Goal: Information Seeking & Learning: Learn about a topic

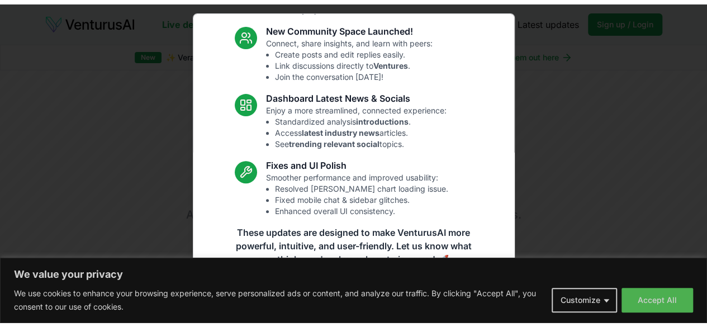
scroll to position [147, 0]
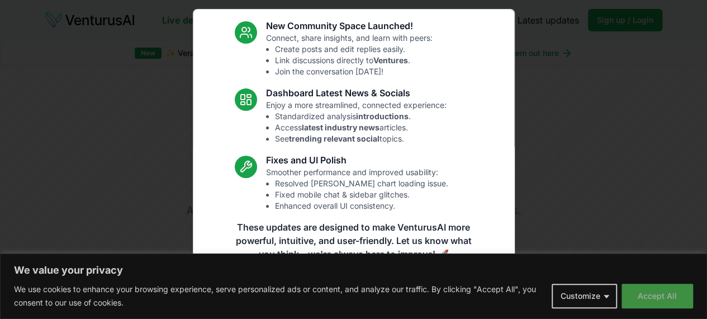
click at [660, 291] on button "Accept All" at bounding box center [658, 296] width 72 height 25
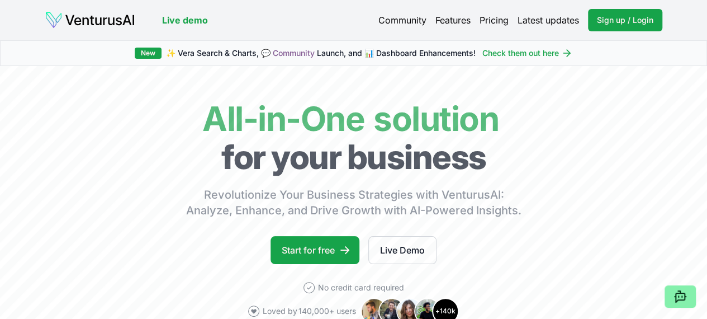
click at [182, 20] on link "Live demo" at bounding box center [185, 19] width 46 height 13
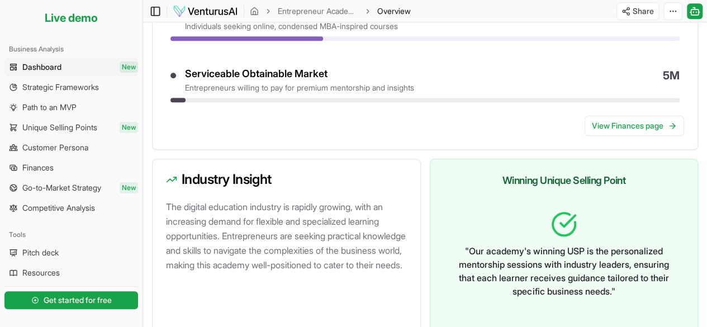
scroll to position [527, 0]
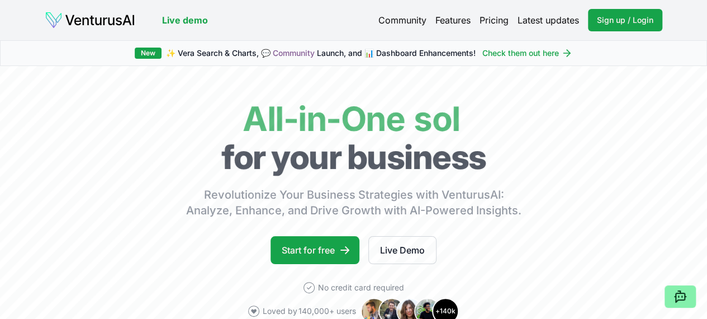
click at [495, 23] on link "Pricing" at bounding box center [494, 19] width 29 height 13
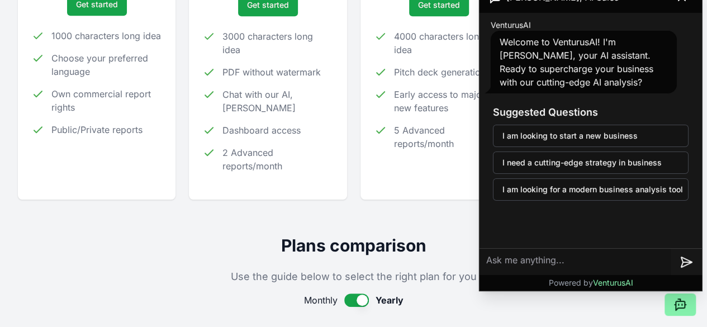
scroll to position [112, 0]
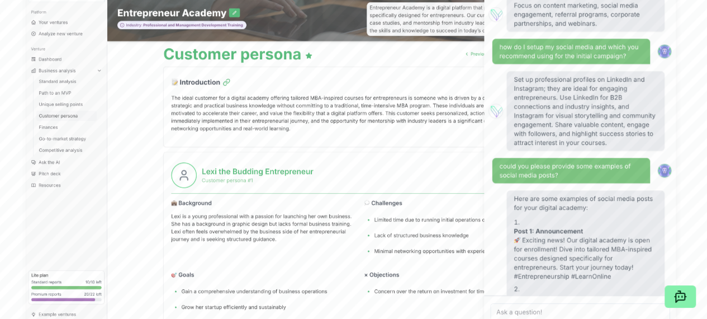
scroll to position [275, 0]
